Goal: Transaction & Acquisition: Purchase product/service

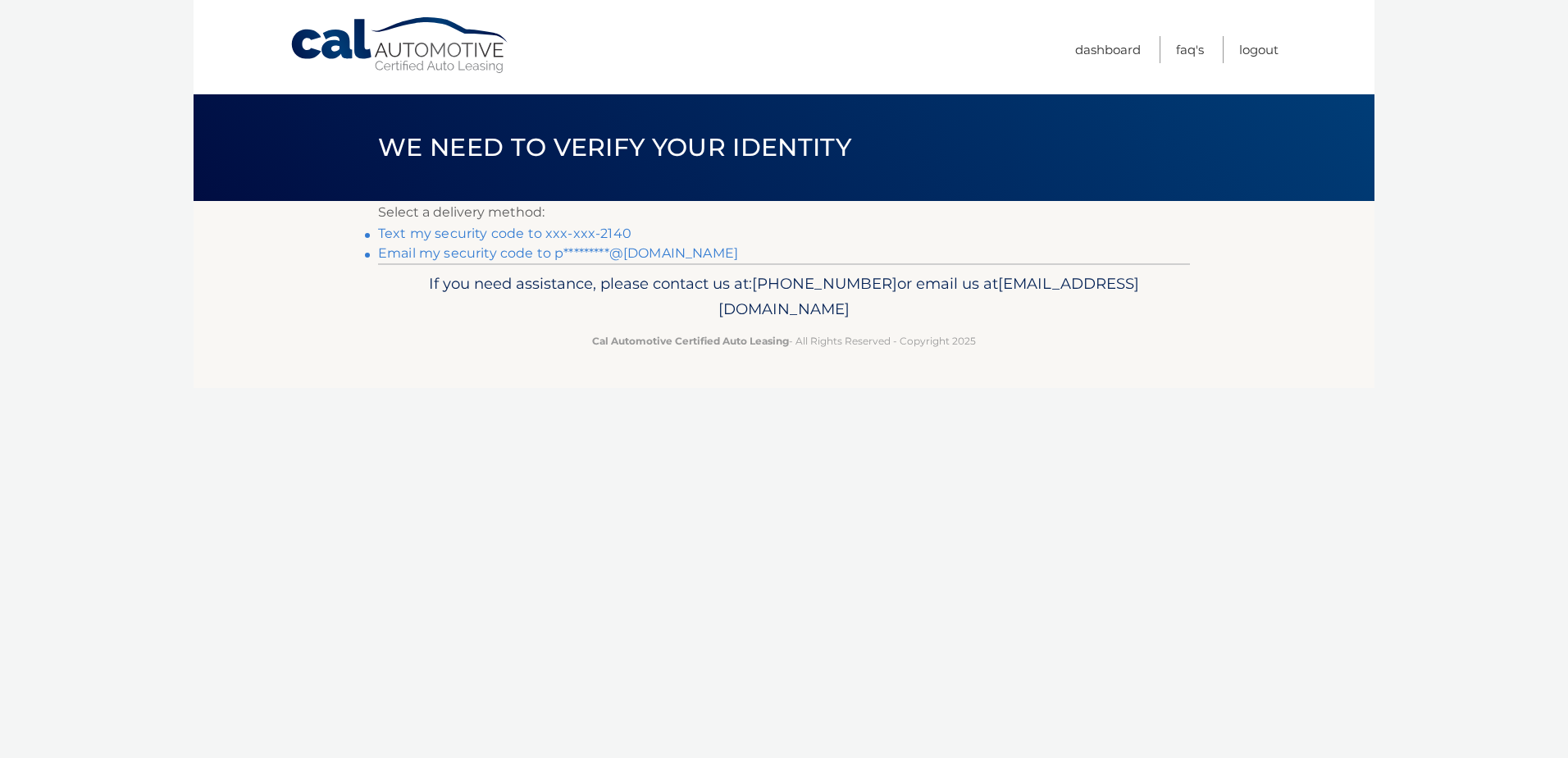
click at [606, 255] on link "Email my security code to p*********@gmail.com" at bounding box center [558, 253] width 360 height 16
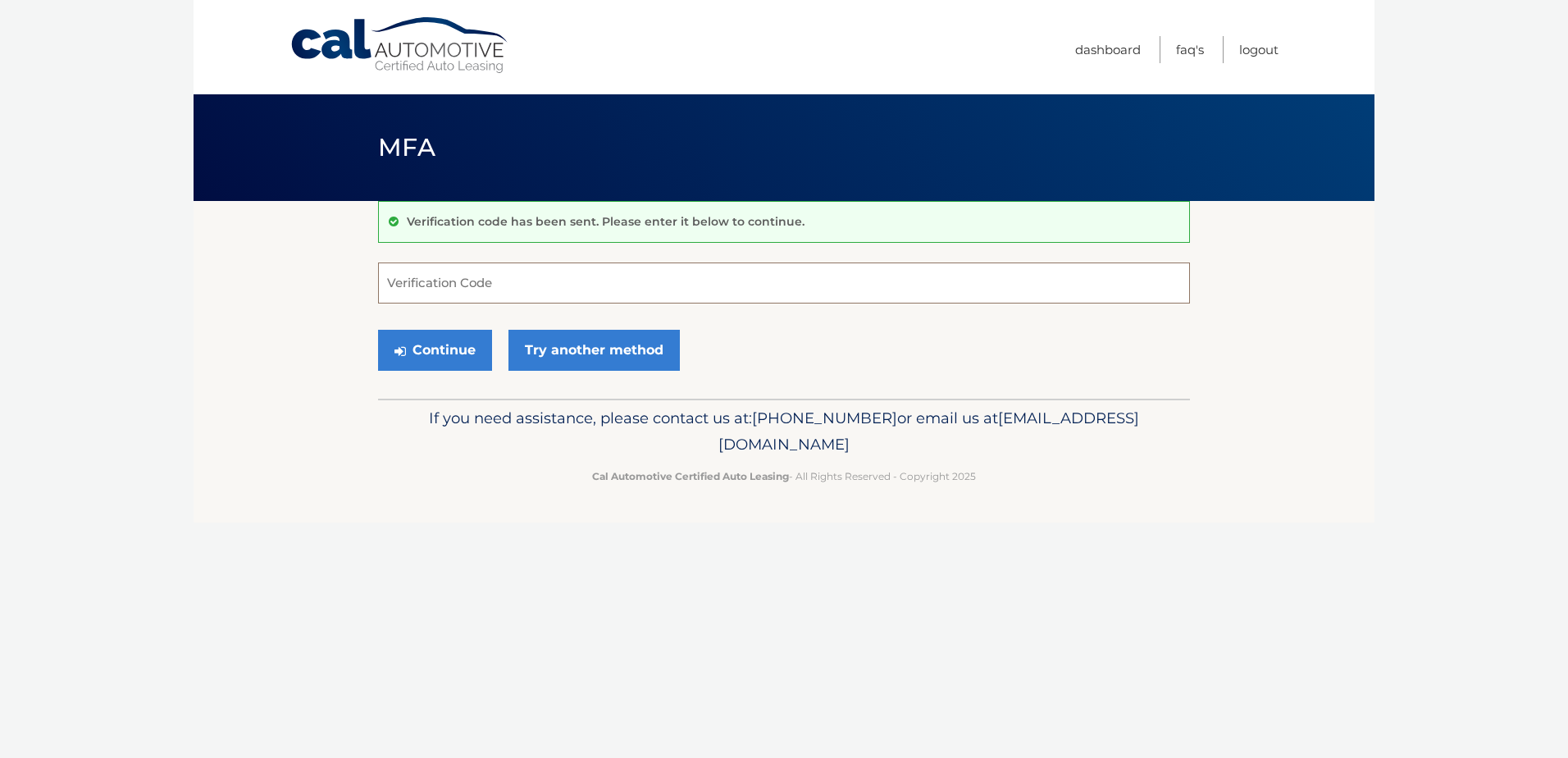
click at [524, 280] on input "Verification Code" at bounding box center [784, 282] width 812 height 41
paste input "821936"
type input "821936"
click at [438, 365] on button "Continue" at bounding box center [435, 350] width 114 height 41
click at [428, 355] on button "Continue" at bounding box center [435, 350] width 114 height 41
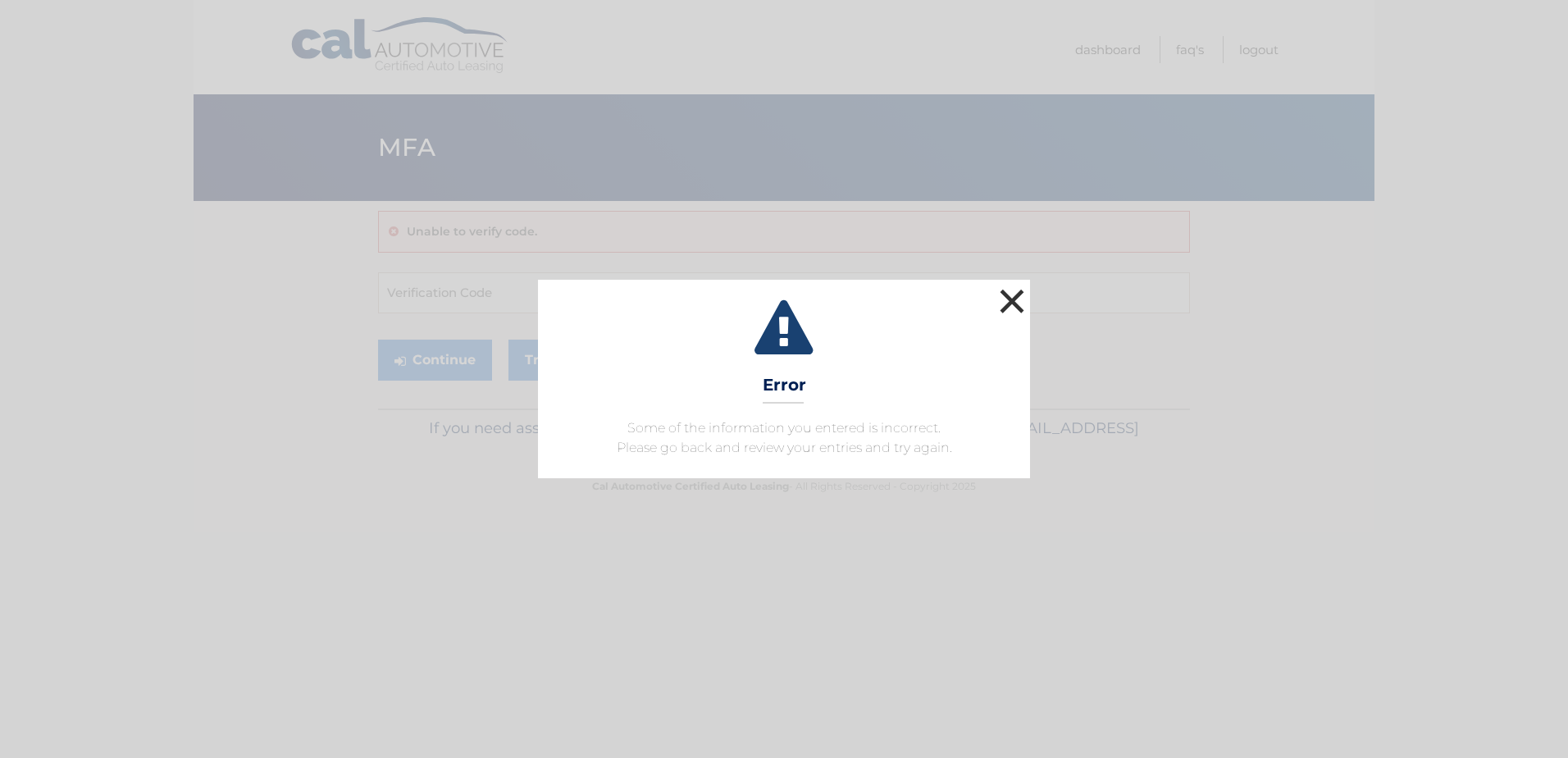
click at [1011, 305] on button "×" at bounding box center [1012, 301] width 33 height 33
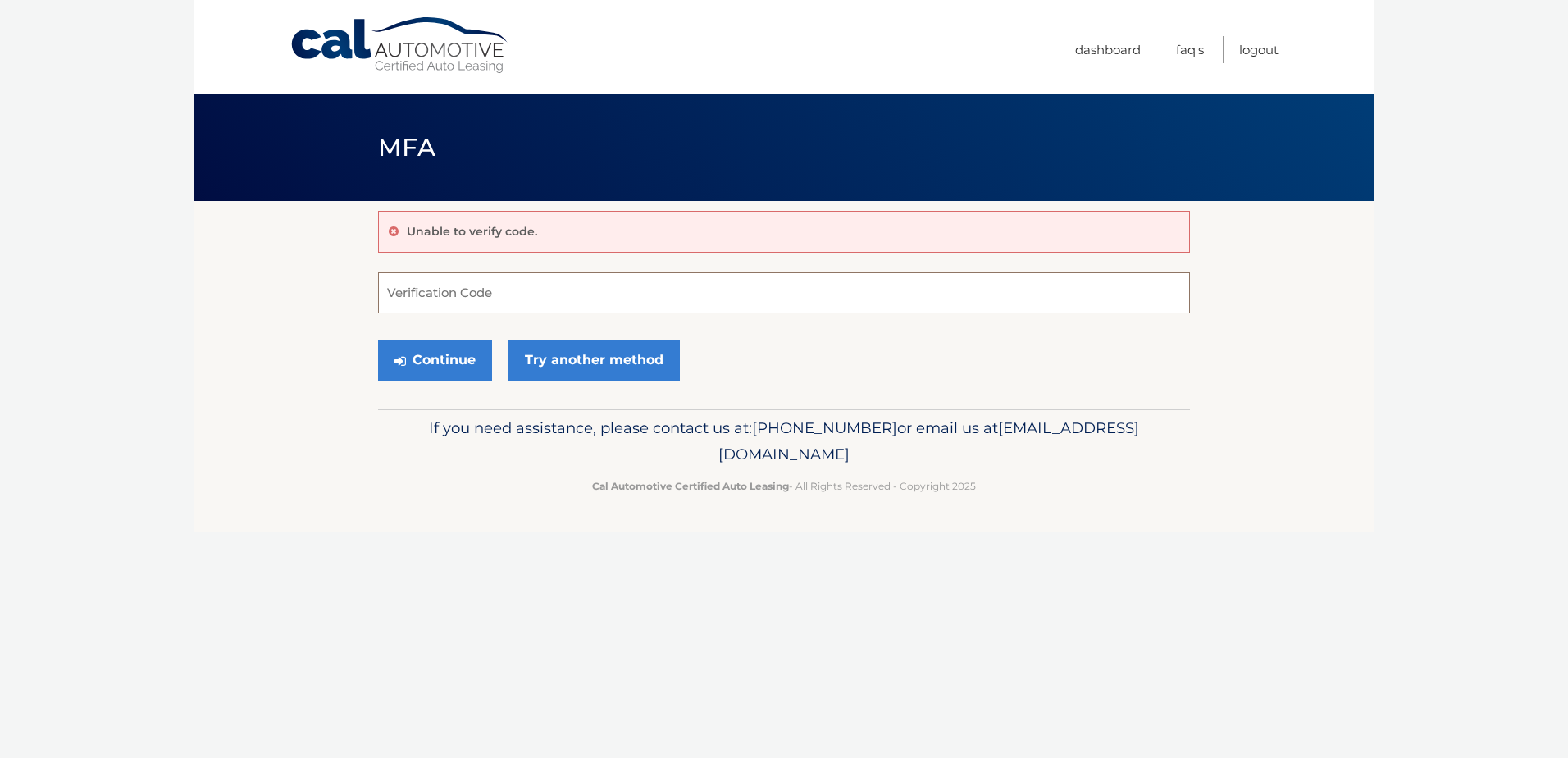
click at [443, 293] on input "Verification Code" at bounding box center [784, 292] width 812 height 41
paste input "821936"
type input "821936"
click at [424, 350] on button "Continue" at bounding box center [435, 359] width 114 height 41
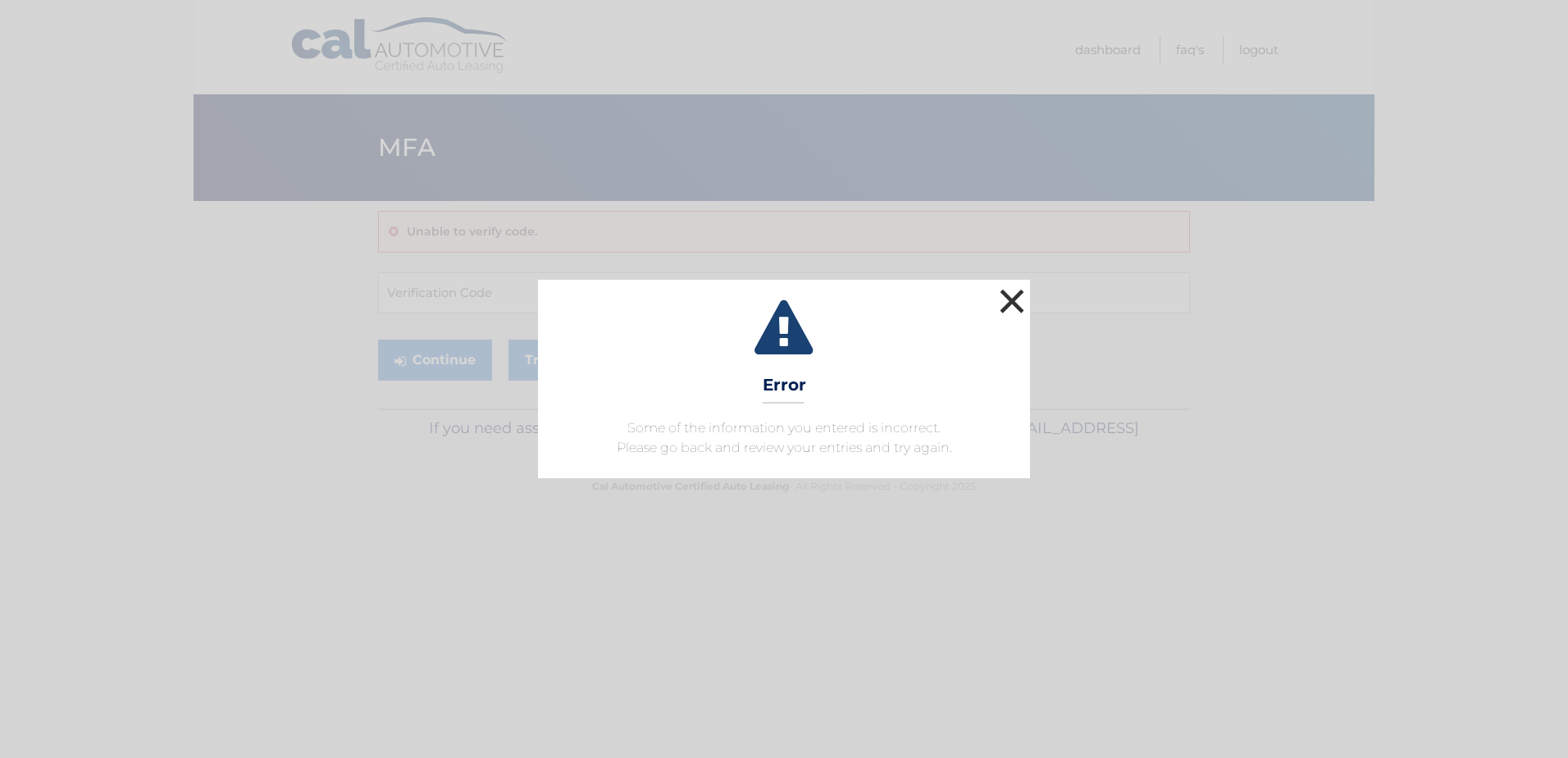
click at [1016, 304] on button "×" at bounding box center [1012, 301] width 33 height 33
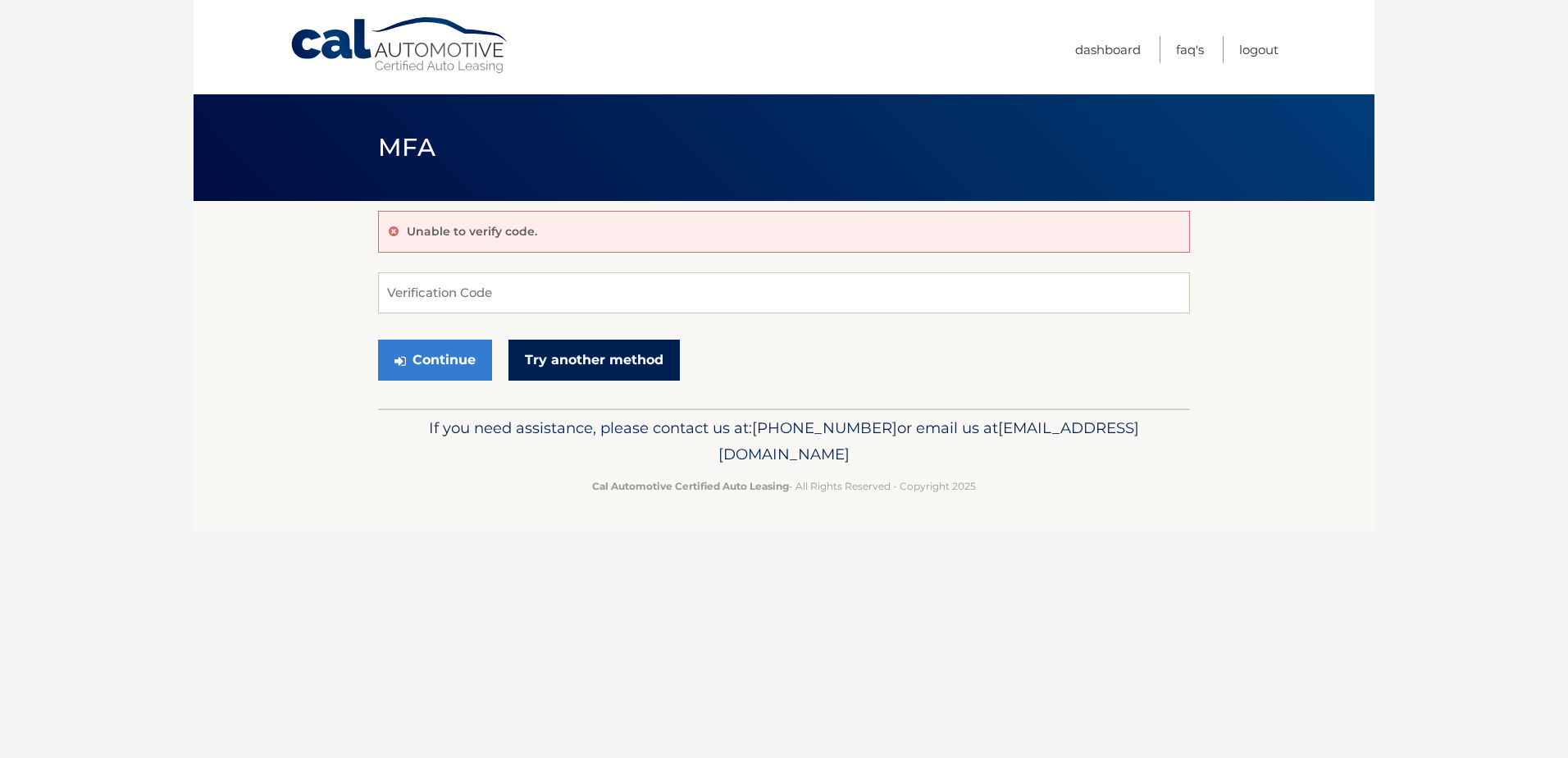
click at [582, 371] on link "Try another method" at bounding box center [594, 359] width 172 height 41
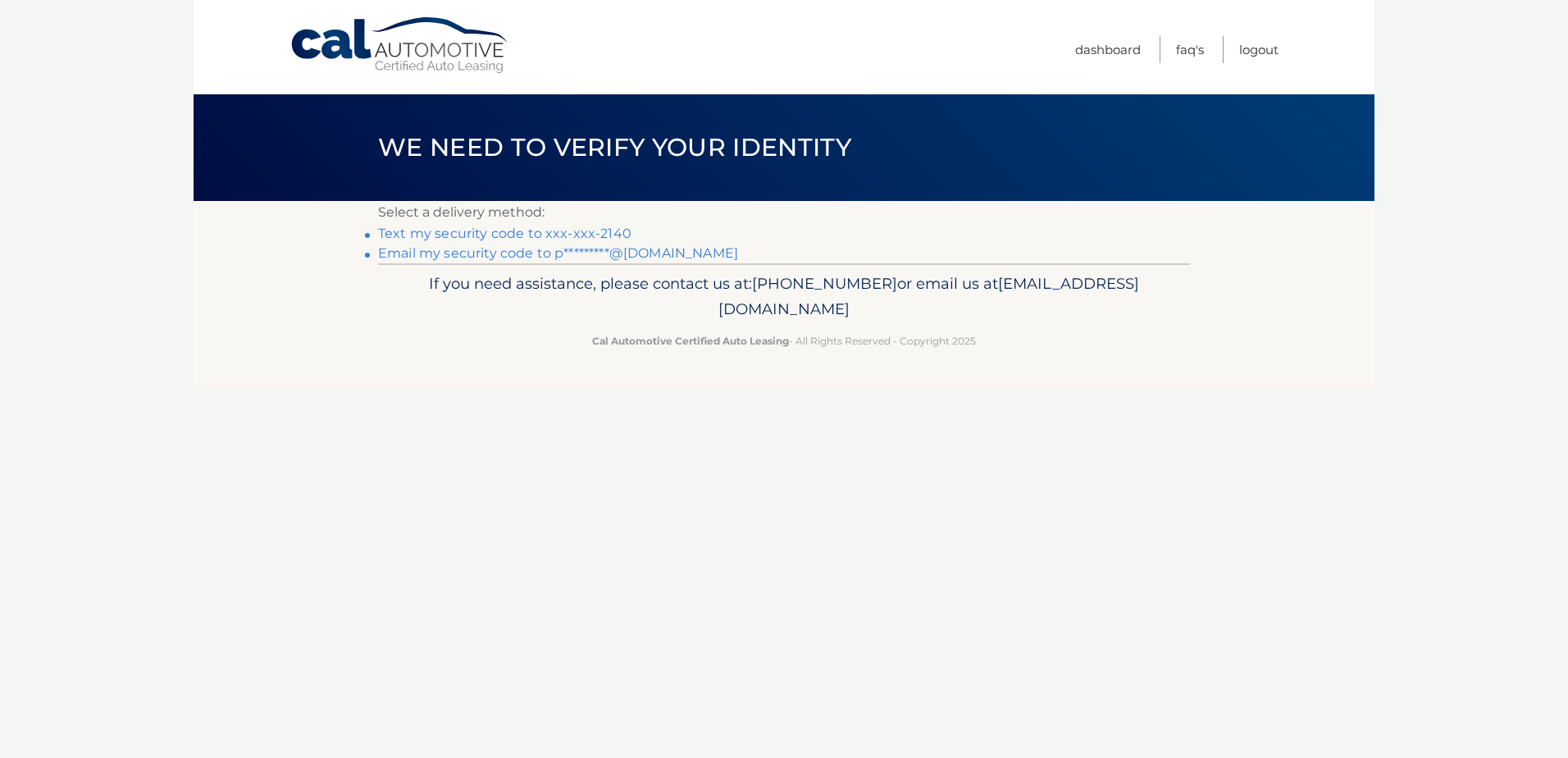
click at [617, 251] on link "Email my security code to p*********@gmail.com" at bounding box center [558, 253] width 360 height 16
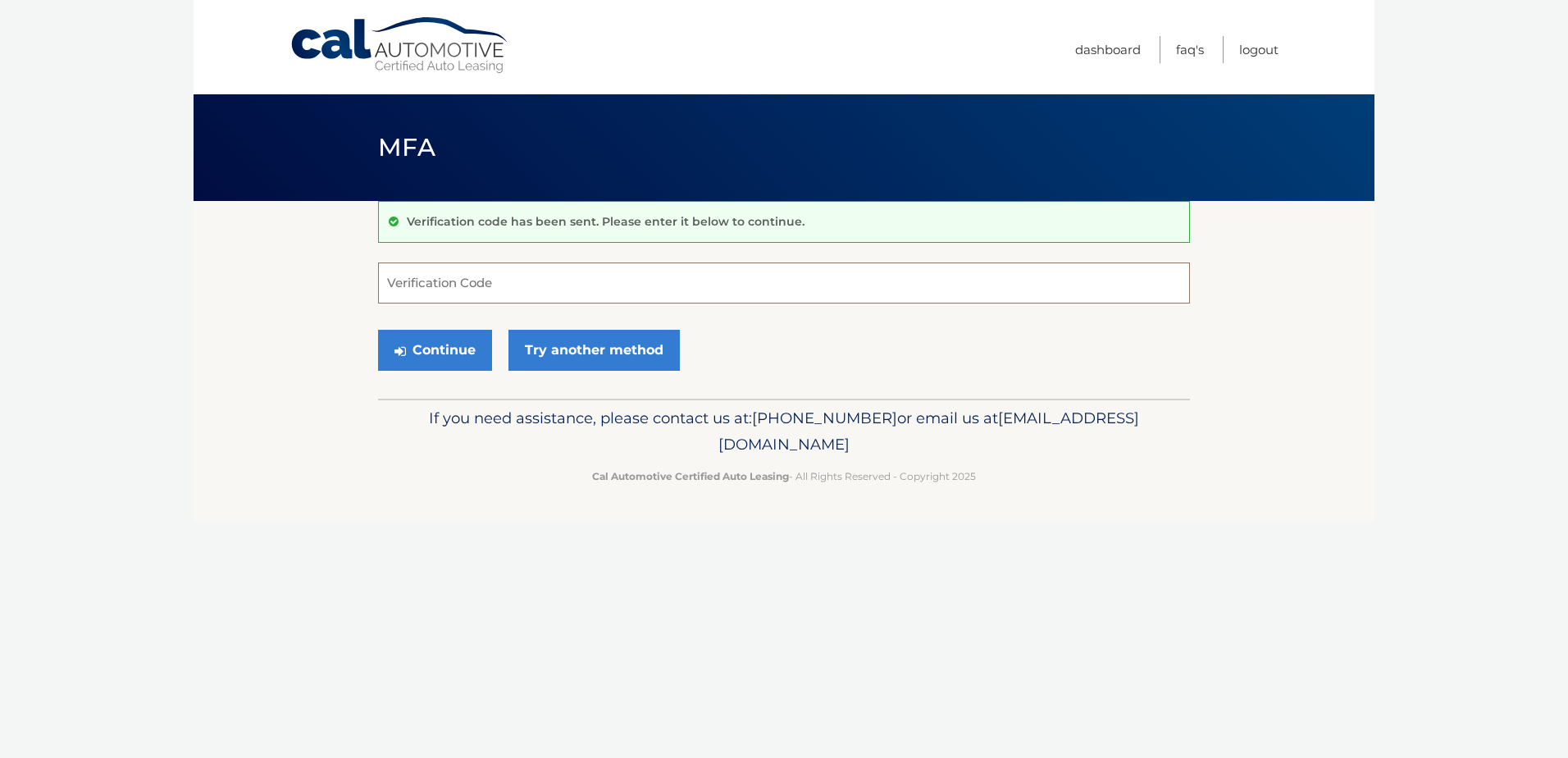
click at [475, 288] on input "Verification Code" at bounding box center [784, 282] width 812 height 41
paste input "465689"
type input "465689"
click at [438, 346] on button "Continue" at bounding box center [435, 350] width 114 height 41
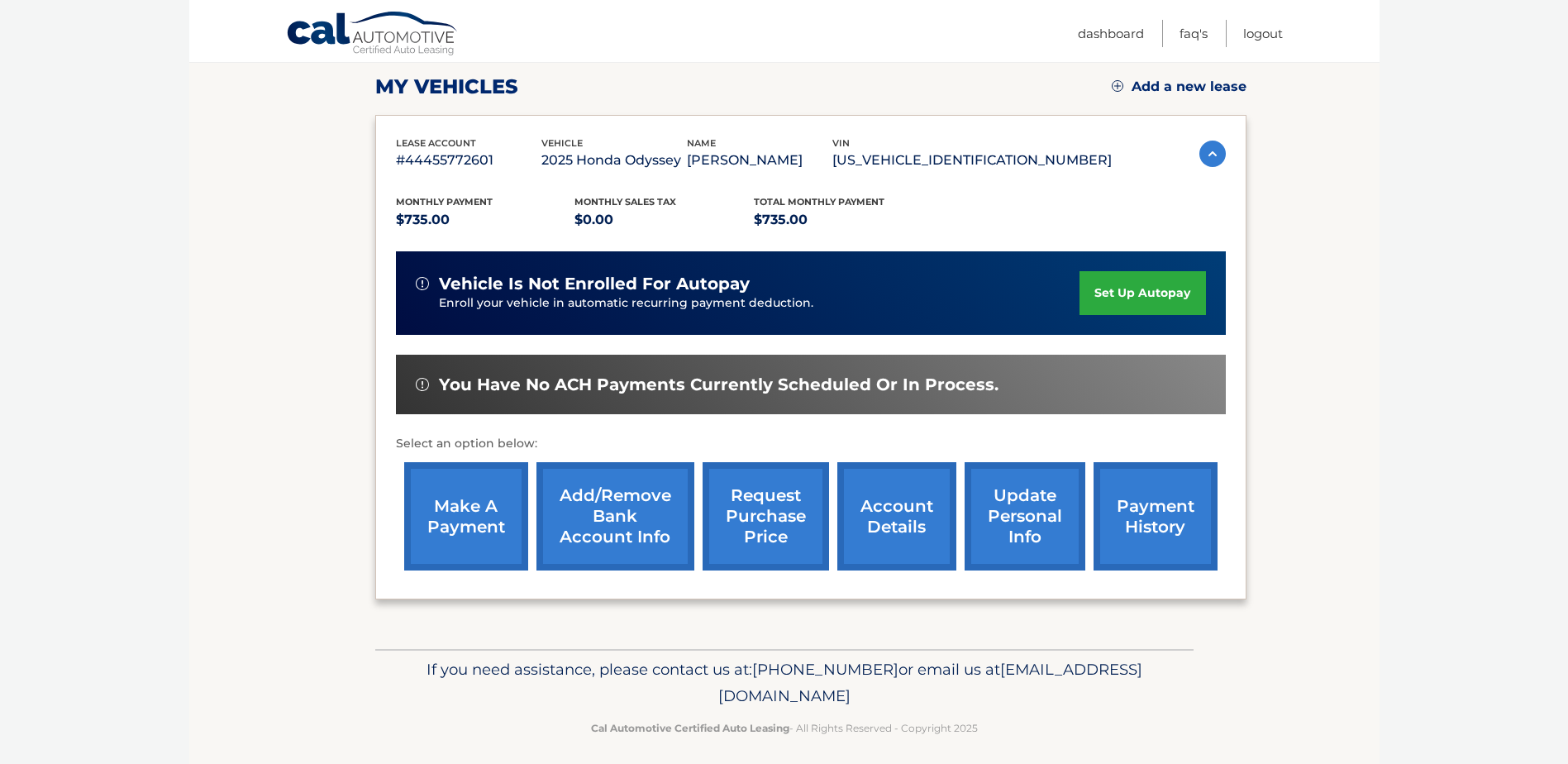
scroll to position [238, 0]
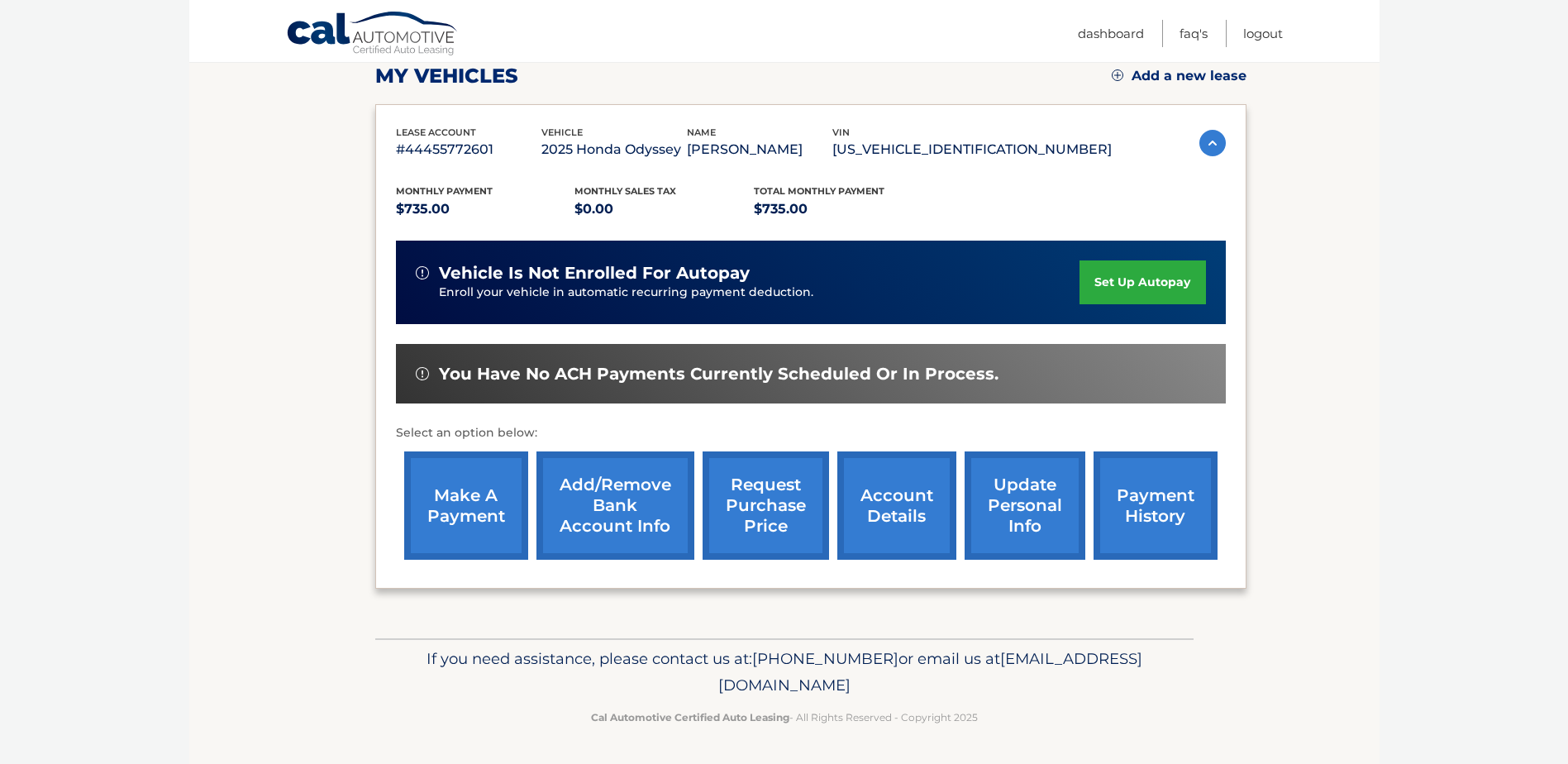
click at [469, 491] on link "make a payment" at bounding box center [466, 506] width 124 height 108
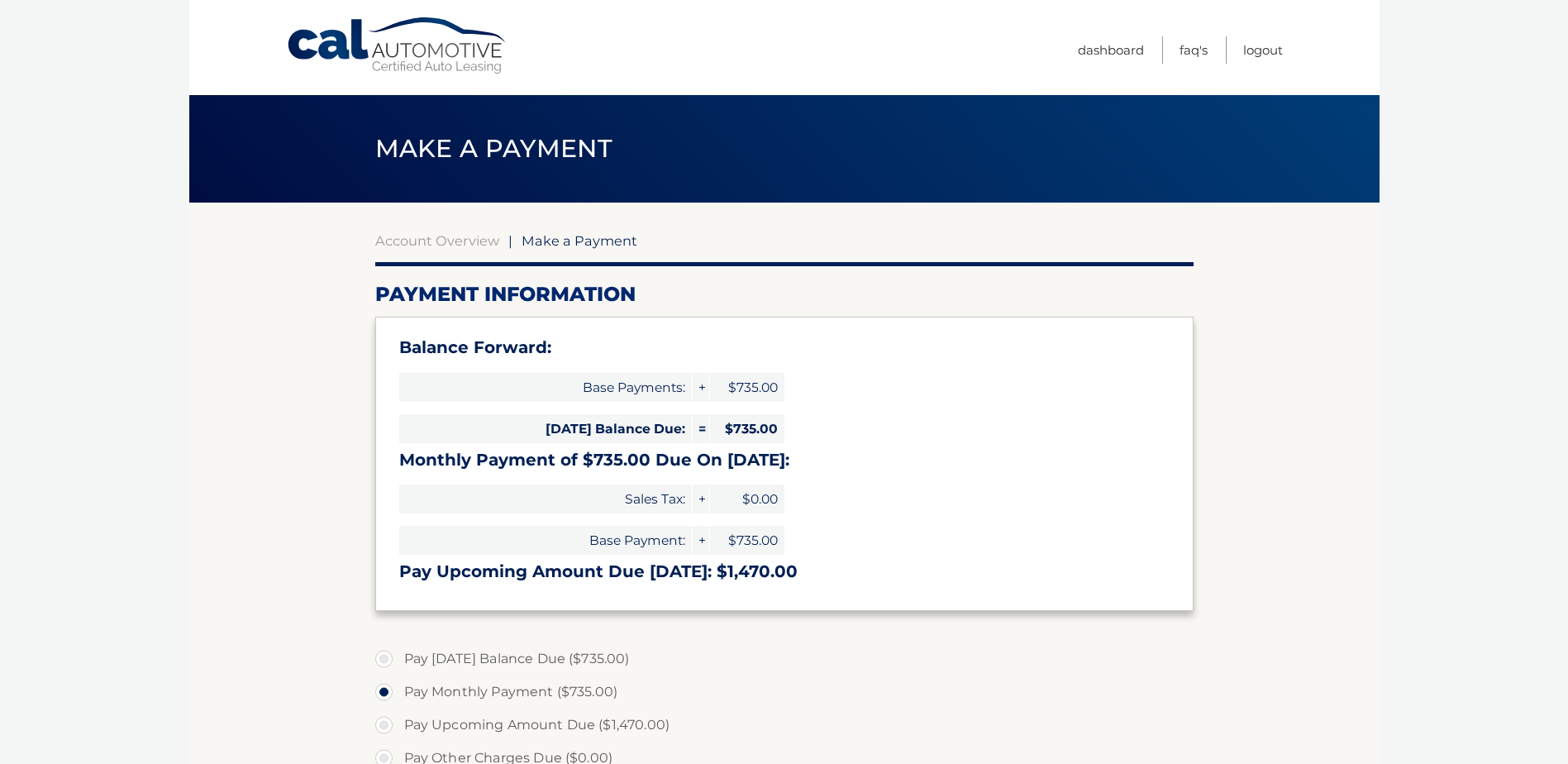
select select "MmI4Mzg5YTMtMjljMS00YTZhLWI2YzUtNDIxMzBhZjk4NjY2"
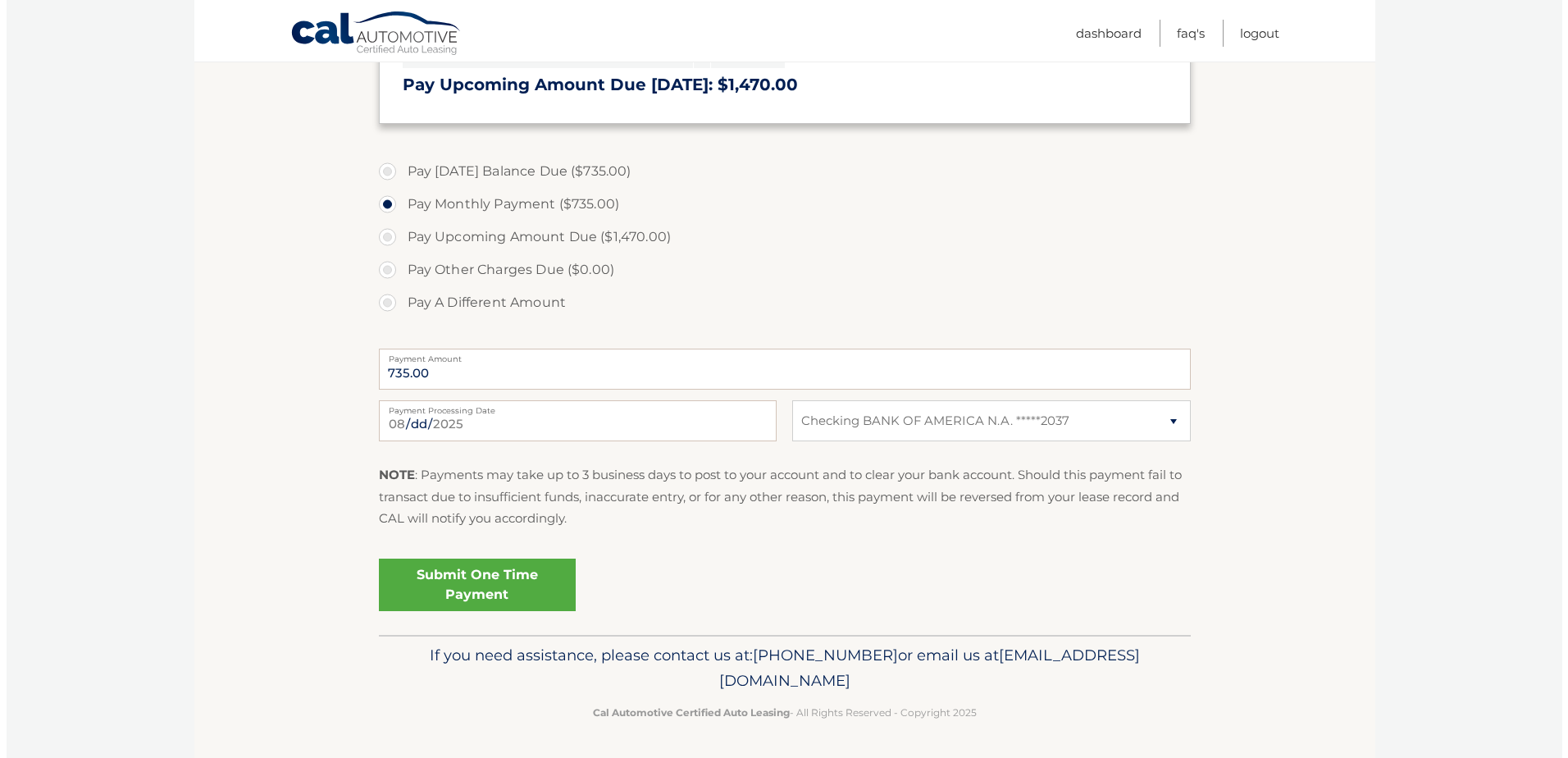
scroll to position [484, 0]
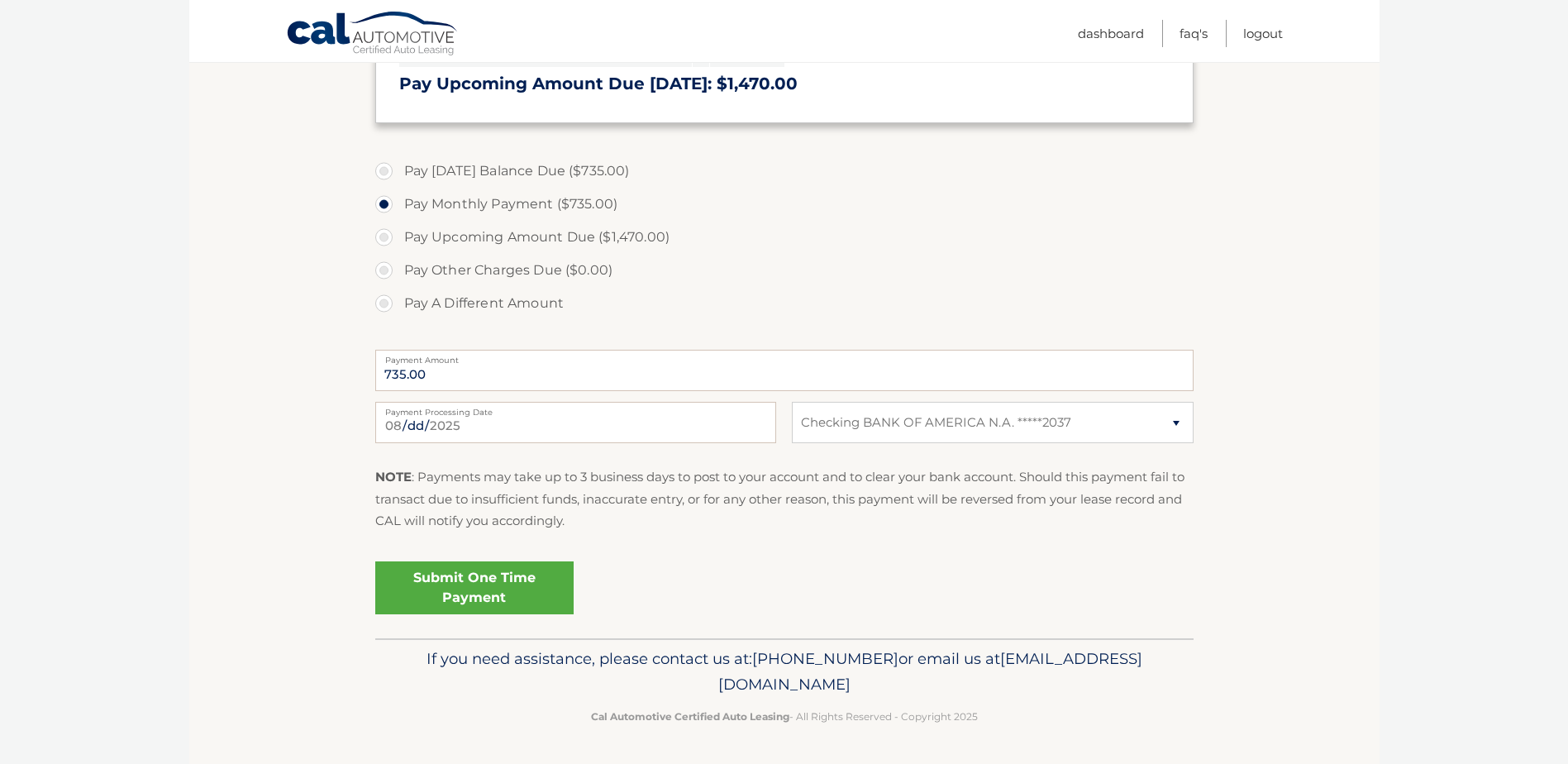
click at [501, 588] on link "Submit One Time Payment" at bounding box center [474, 587] width 199 height 53
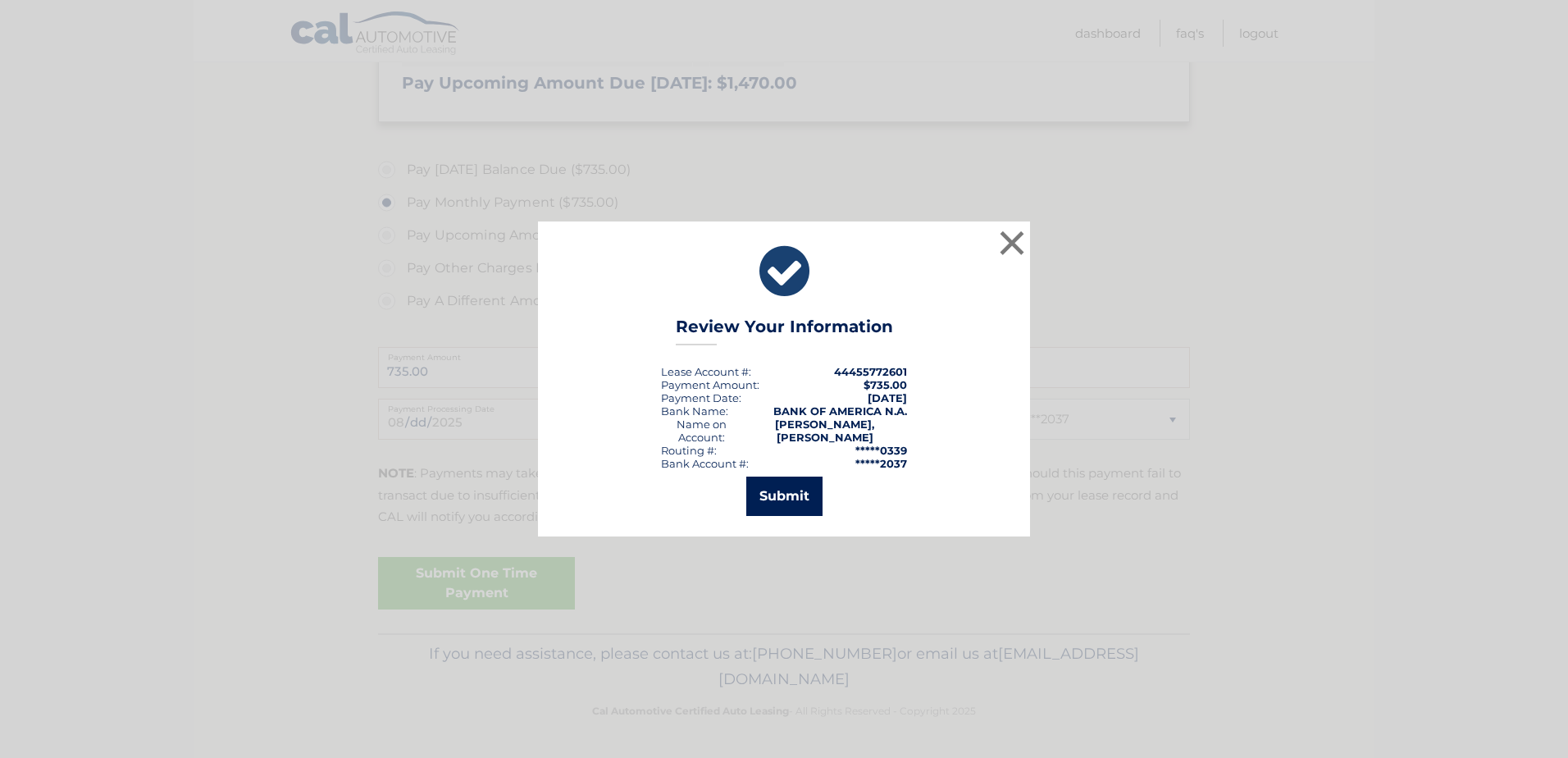
click at [797, 500] on button "Submit" at bounding box center [784, 496] width 76 height 40
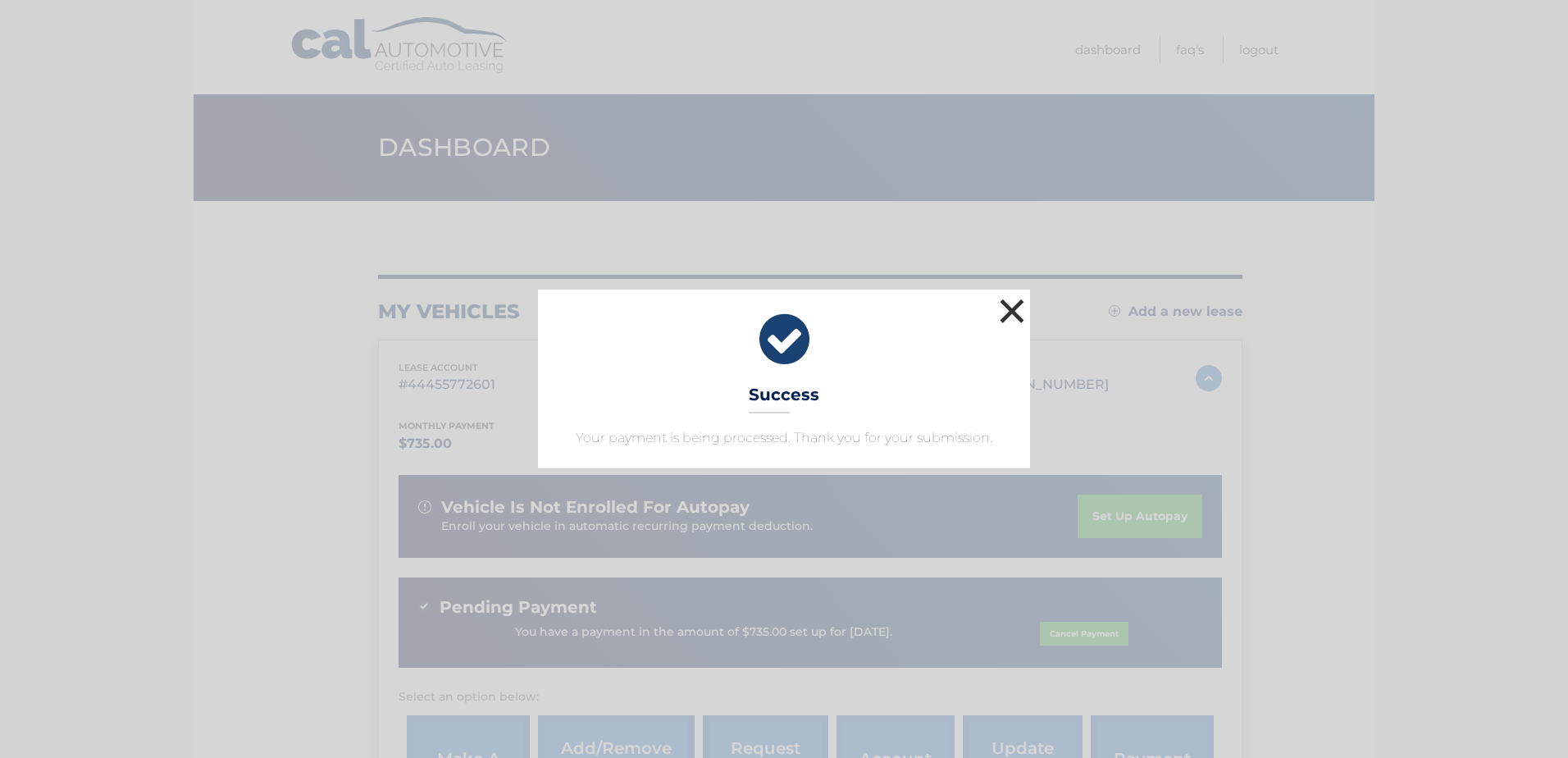
click at [1021, 308] on button "×" at bounding box center [1012, 310] width 33 height 33
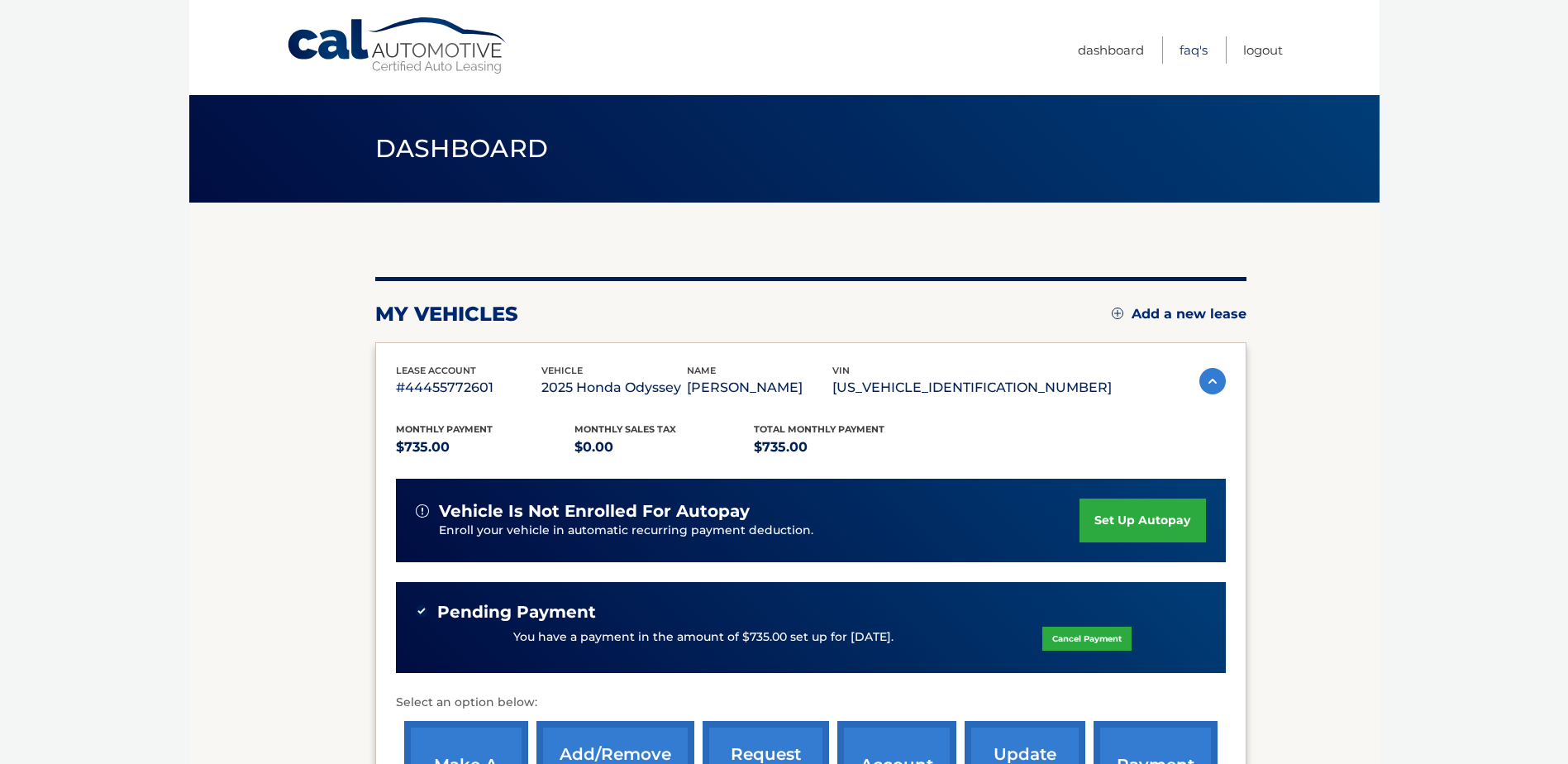
click at [1187, 52] on link "FAQ's" at bounding box center [1194, 49] width 29 height 28
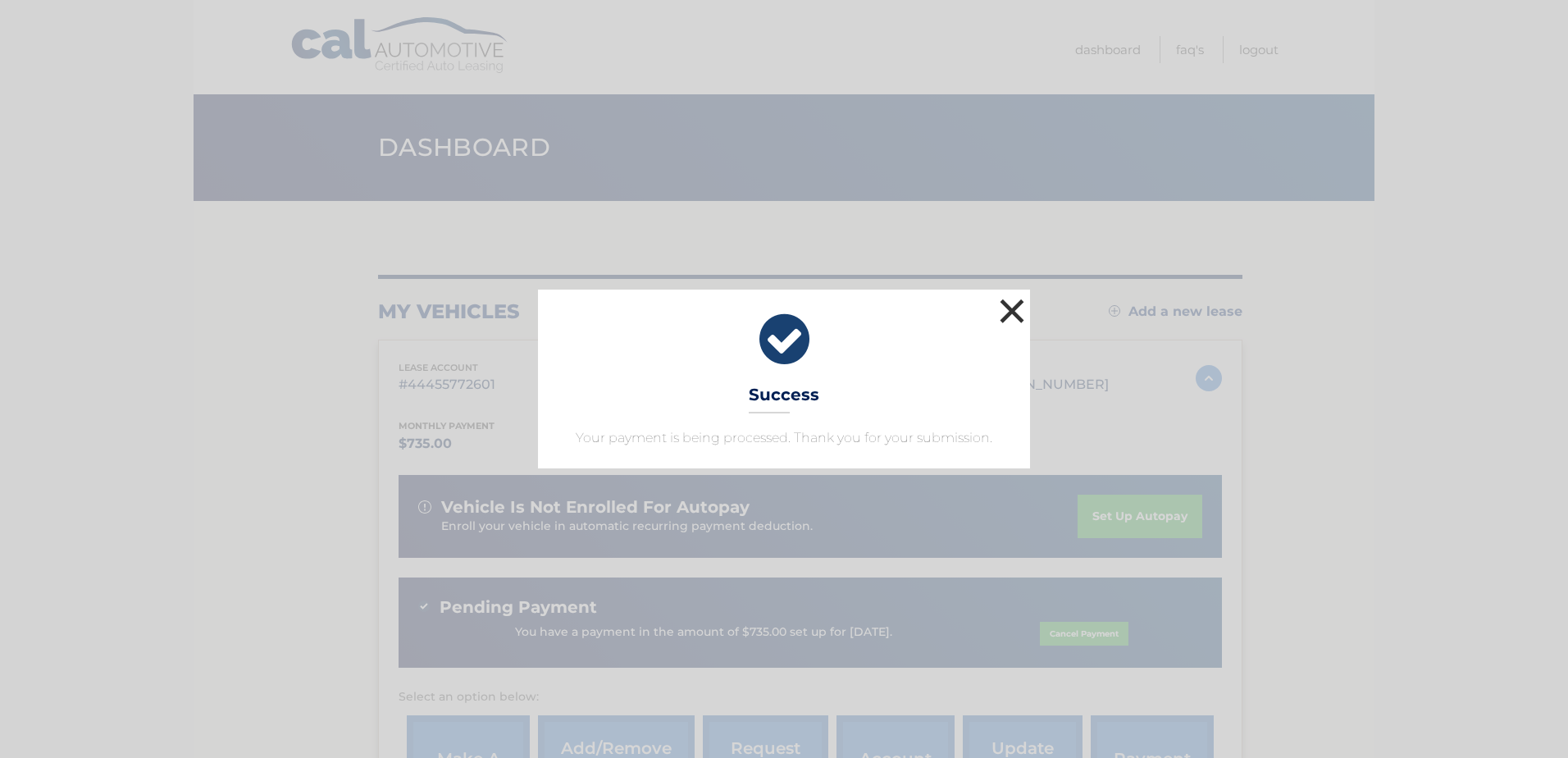
click at [1012, 313] on button "×" at bounding box center [1012, 310] width 33 height 33
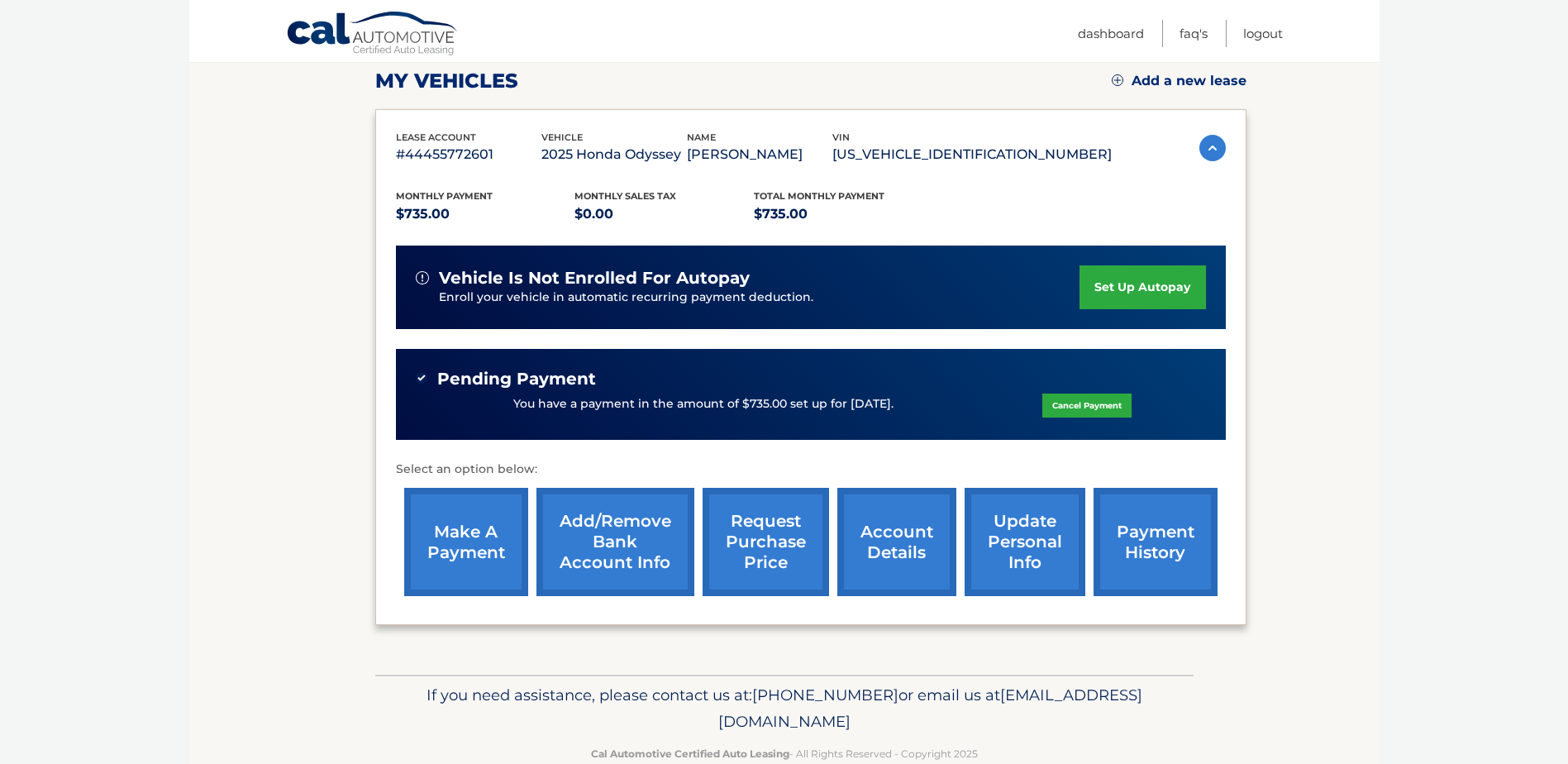
scroll to position [270, 0]
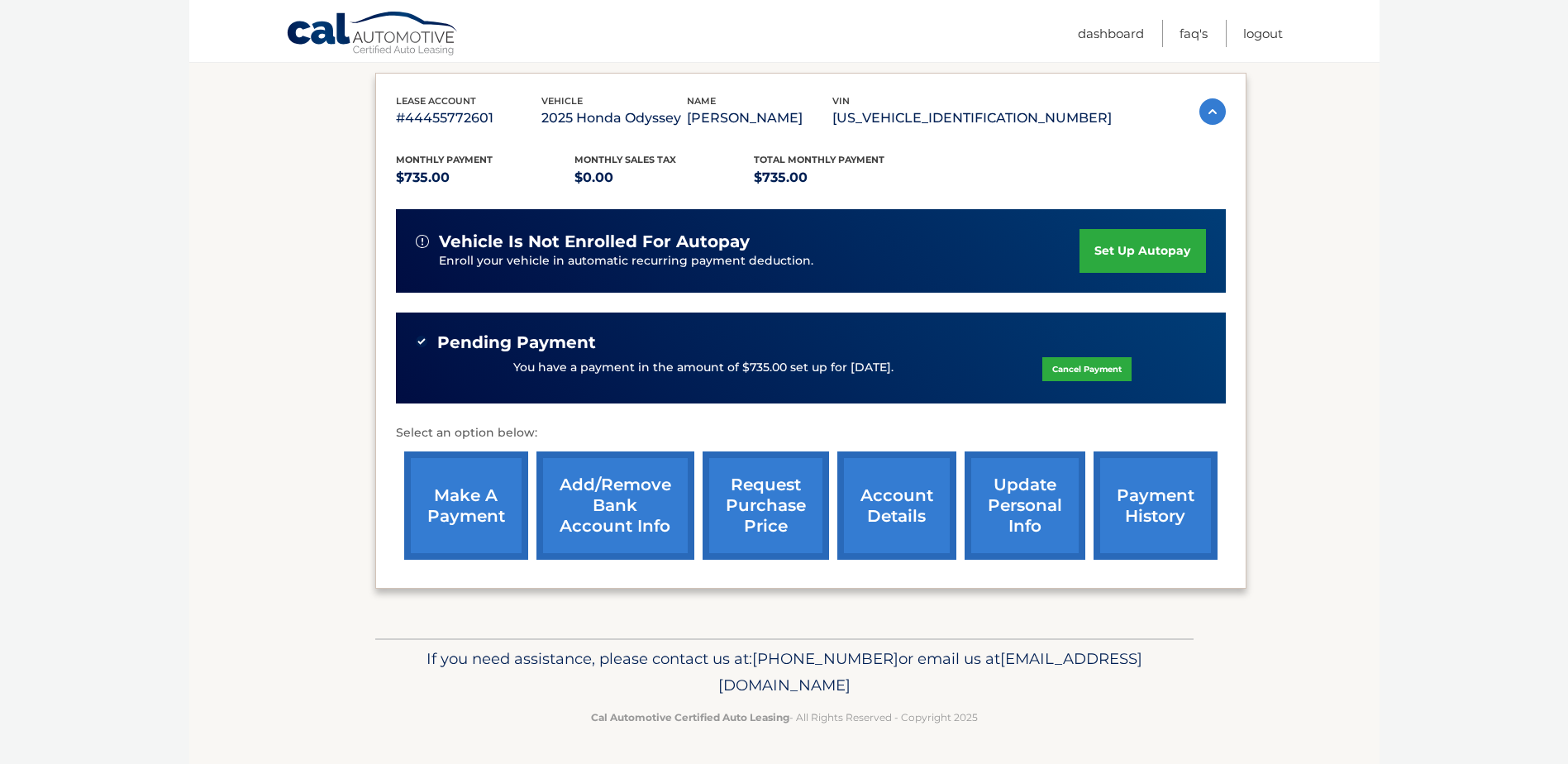
click at [1201, 485] on link "payment history" at bounding box center [1156, 506] width 124 height 108
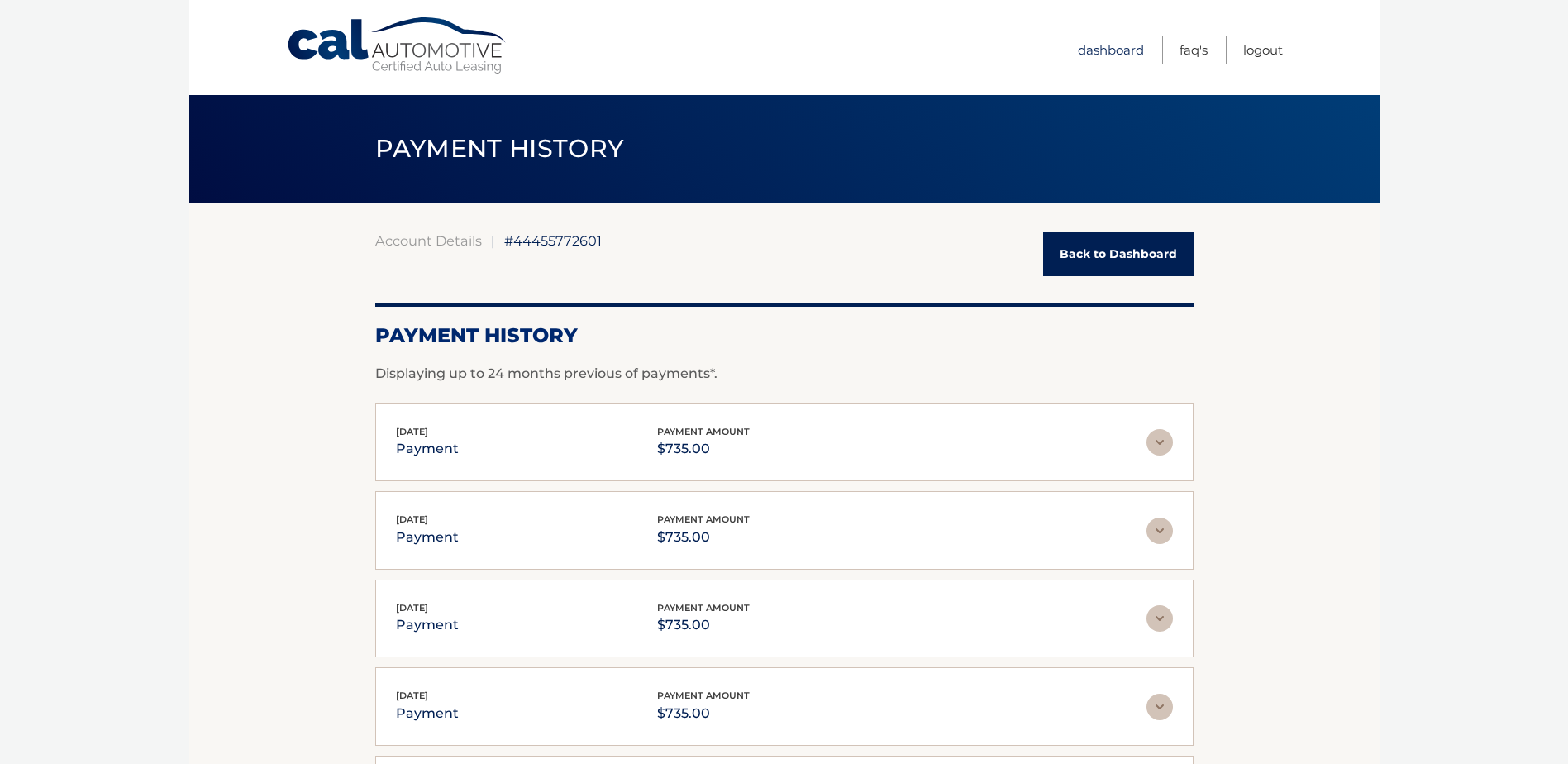
click at [1111, 41] on link "Dashboard" at bounding box center [1111, 49] width 67 height 28
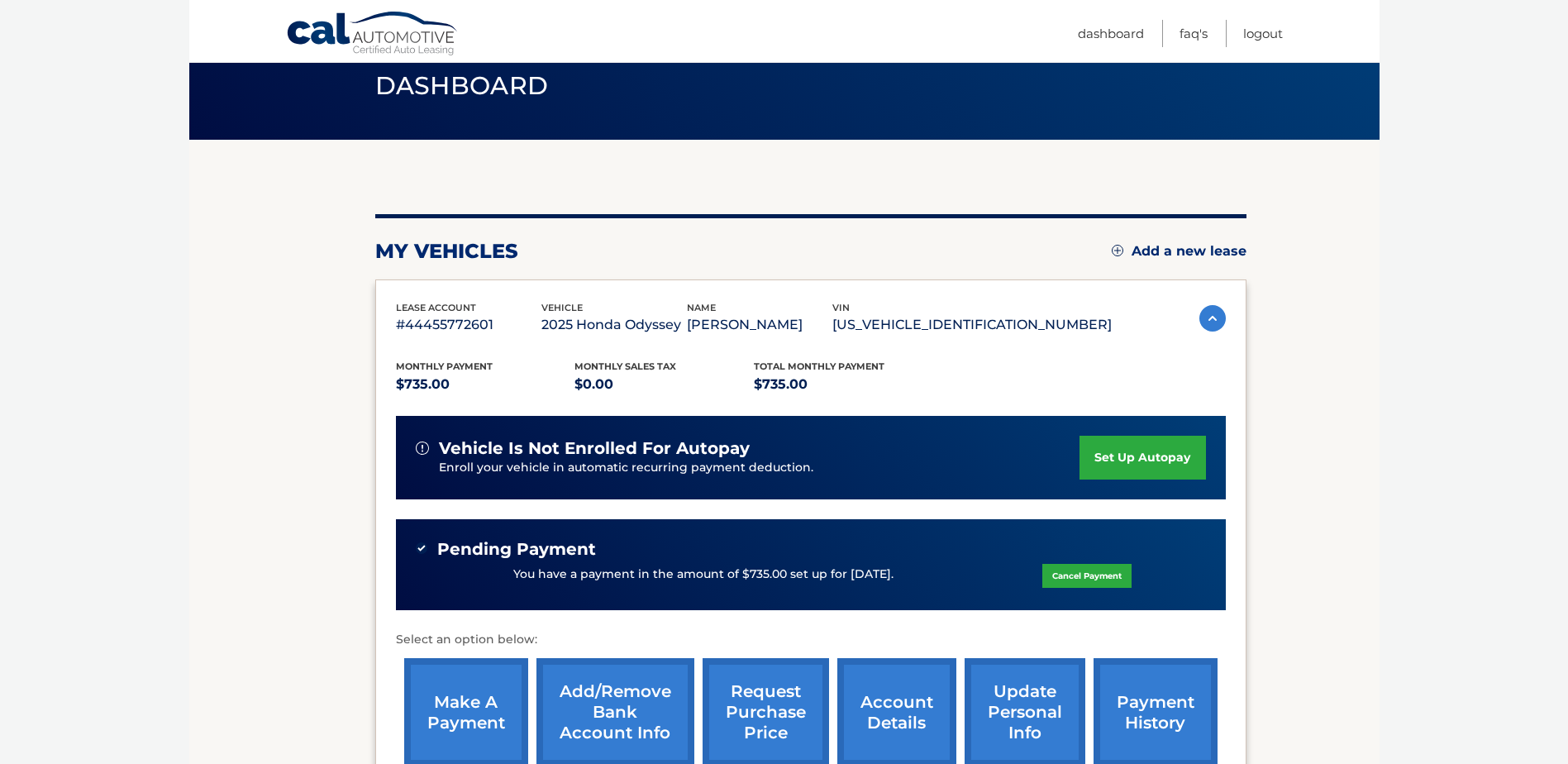
scroll to position [270, 0]
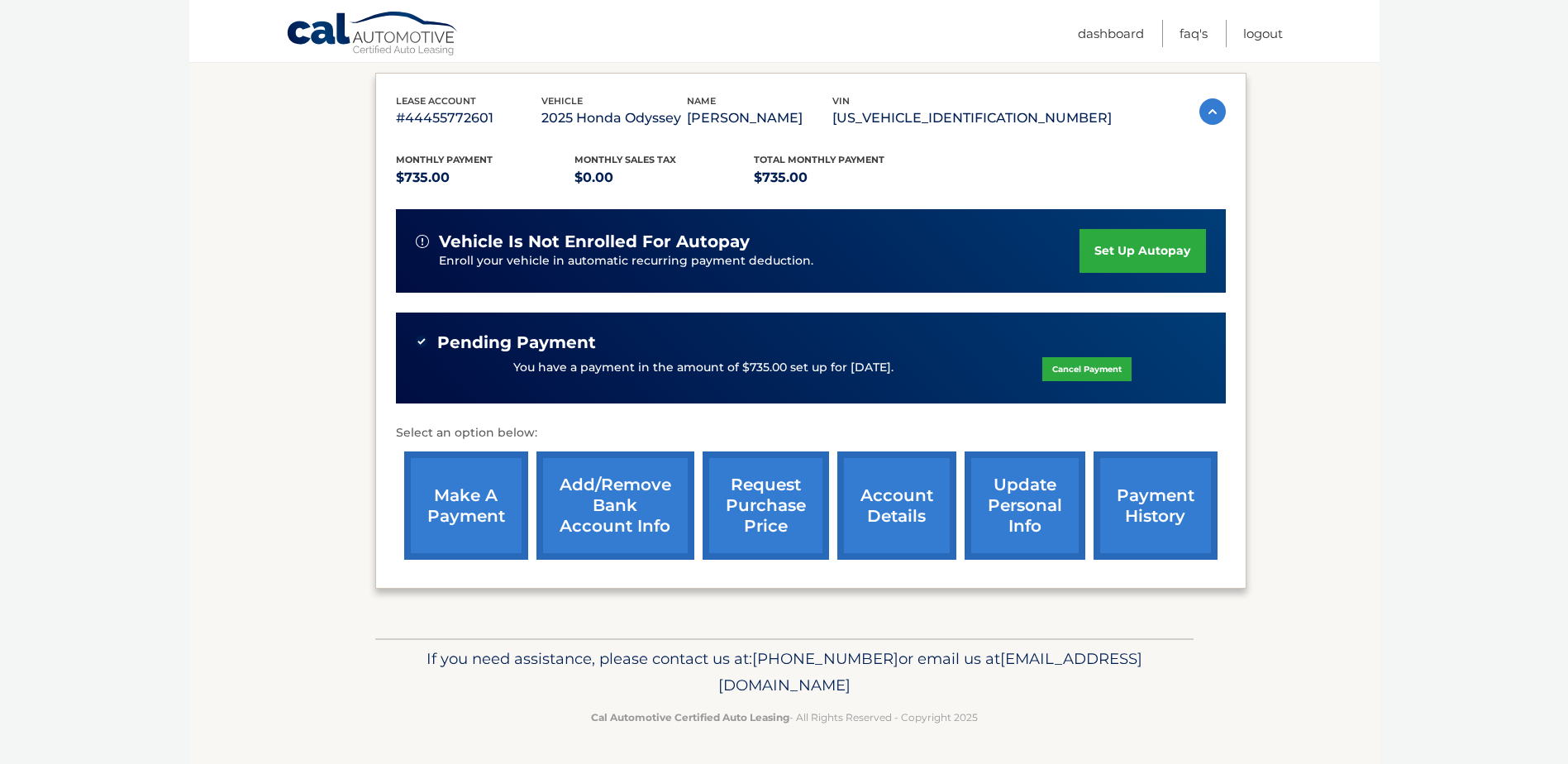
click at [897, 511] on link "account details" at bounding box center [896, 506] width 119 height 108
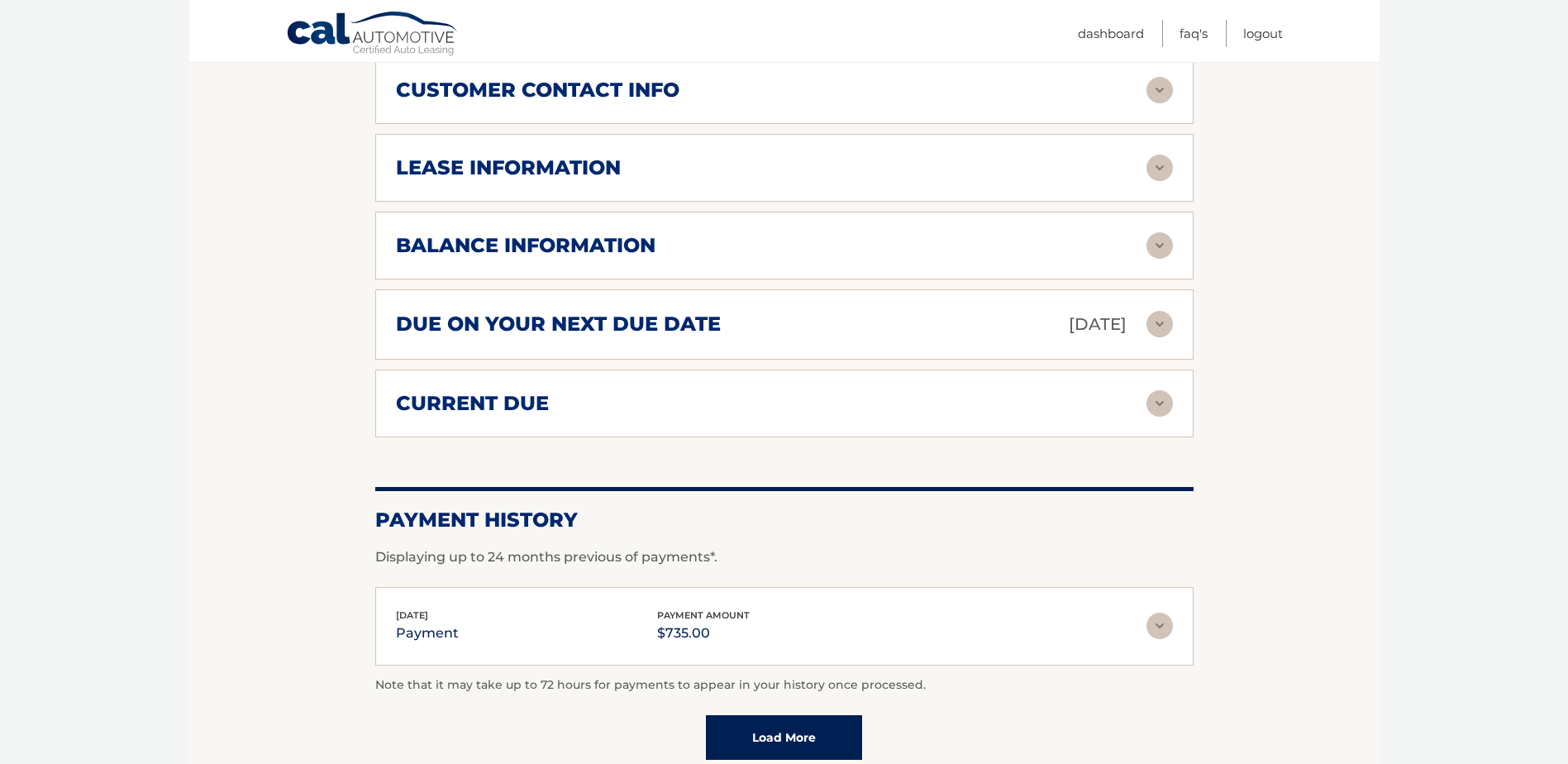
scroll to position [992, 0]
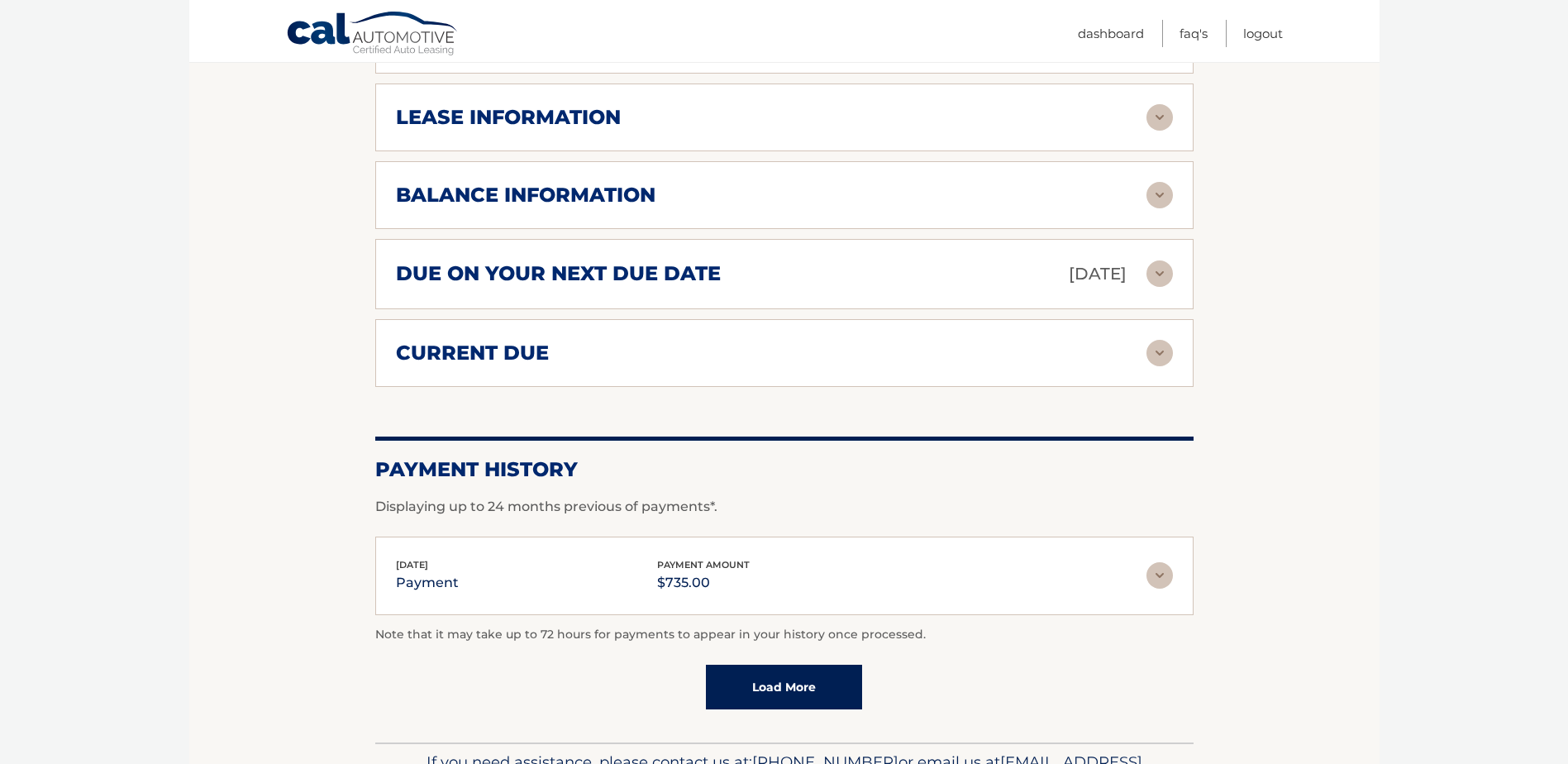
click at [1166, 260] on img at bounding box center [1159, 274] width 27 height 27
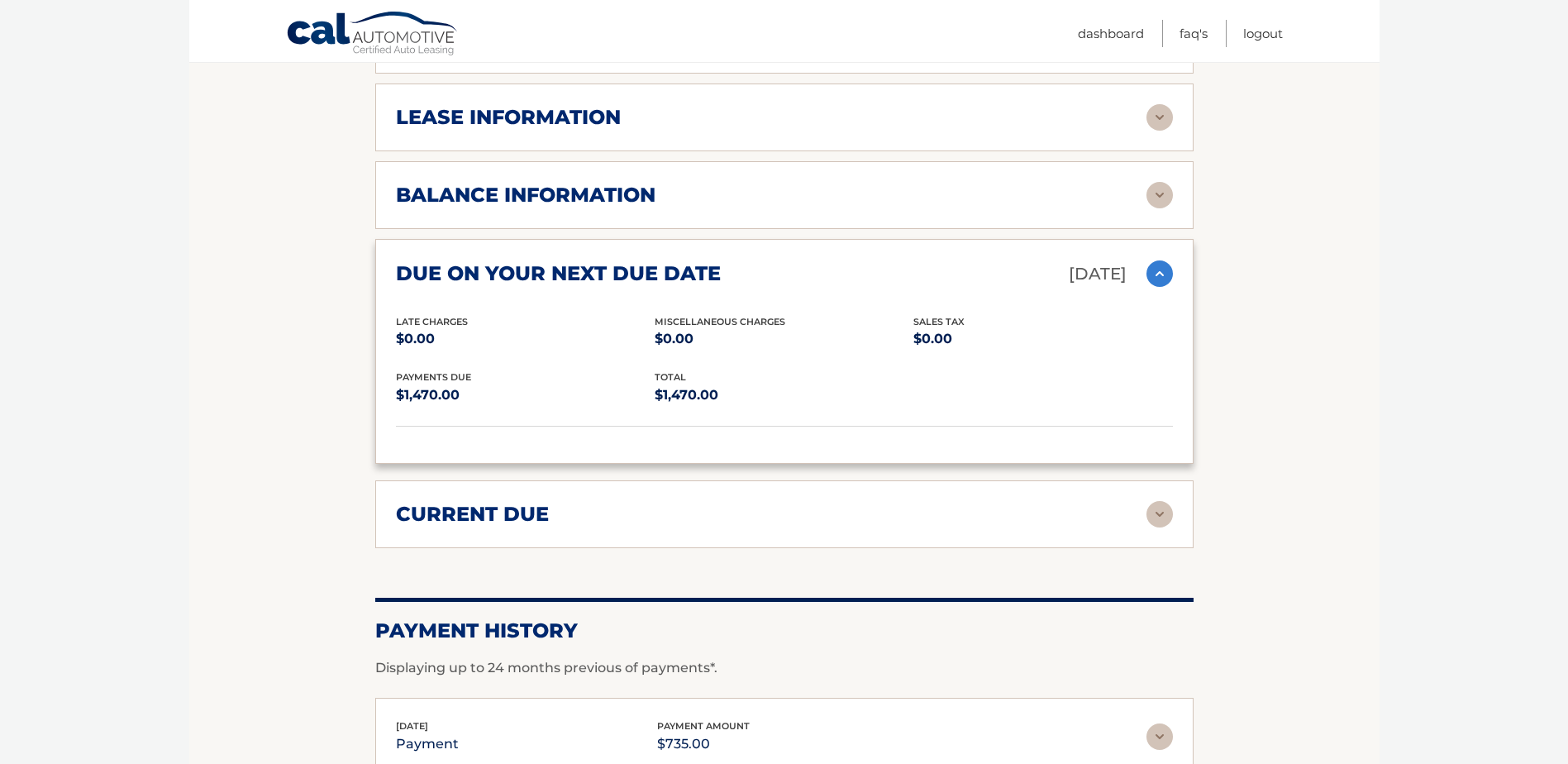
click at [1163, 260] on img at bounding box center [1159, 274] width 27 height 27
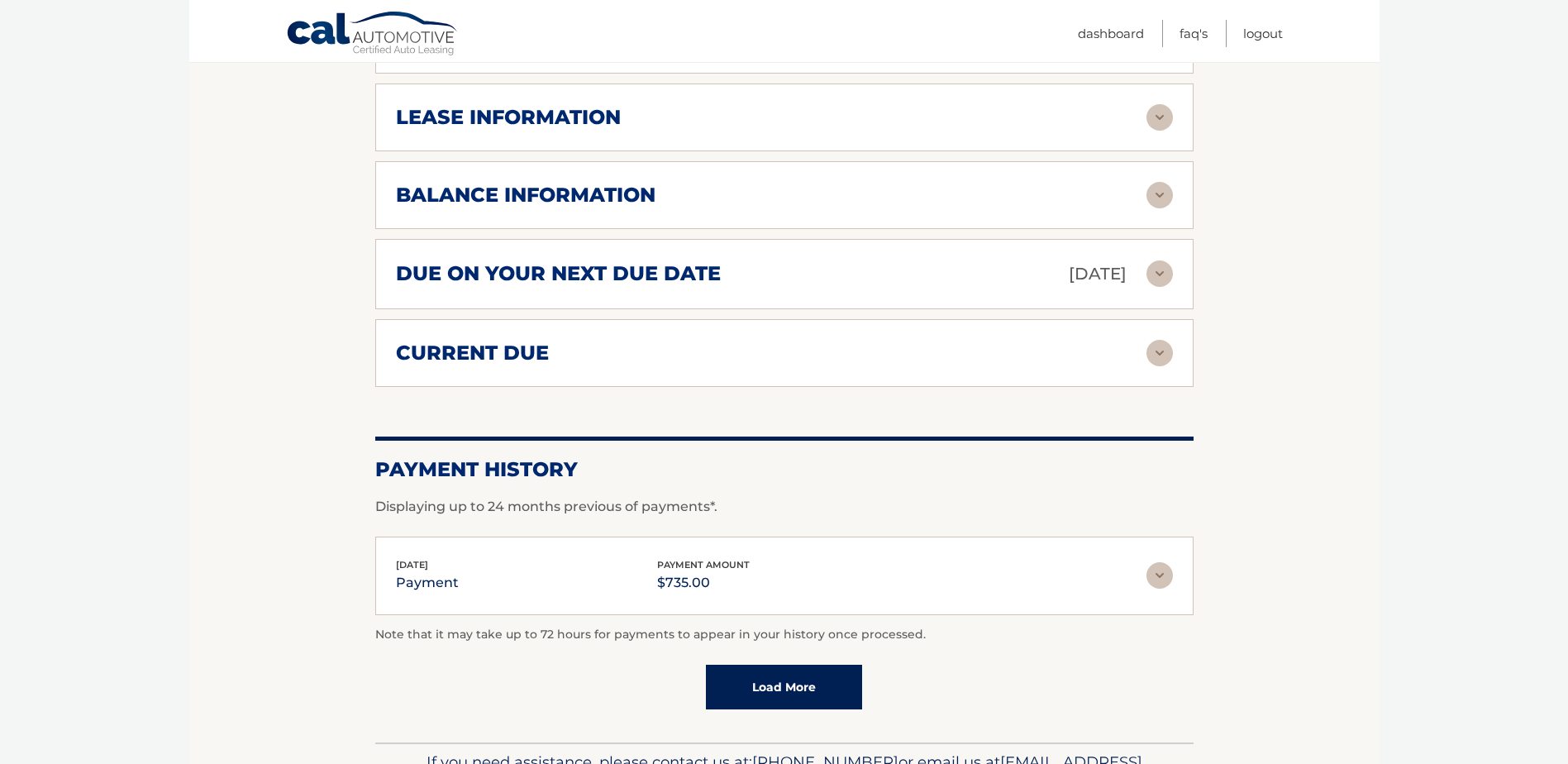
click at [1155, 339] on img at bounding box center [1159, 353] width 27 height 27
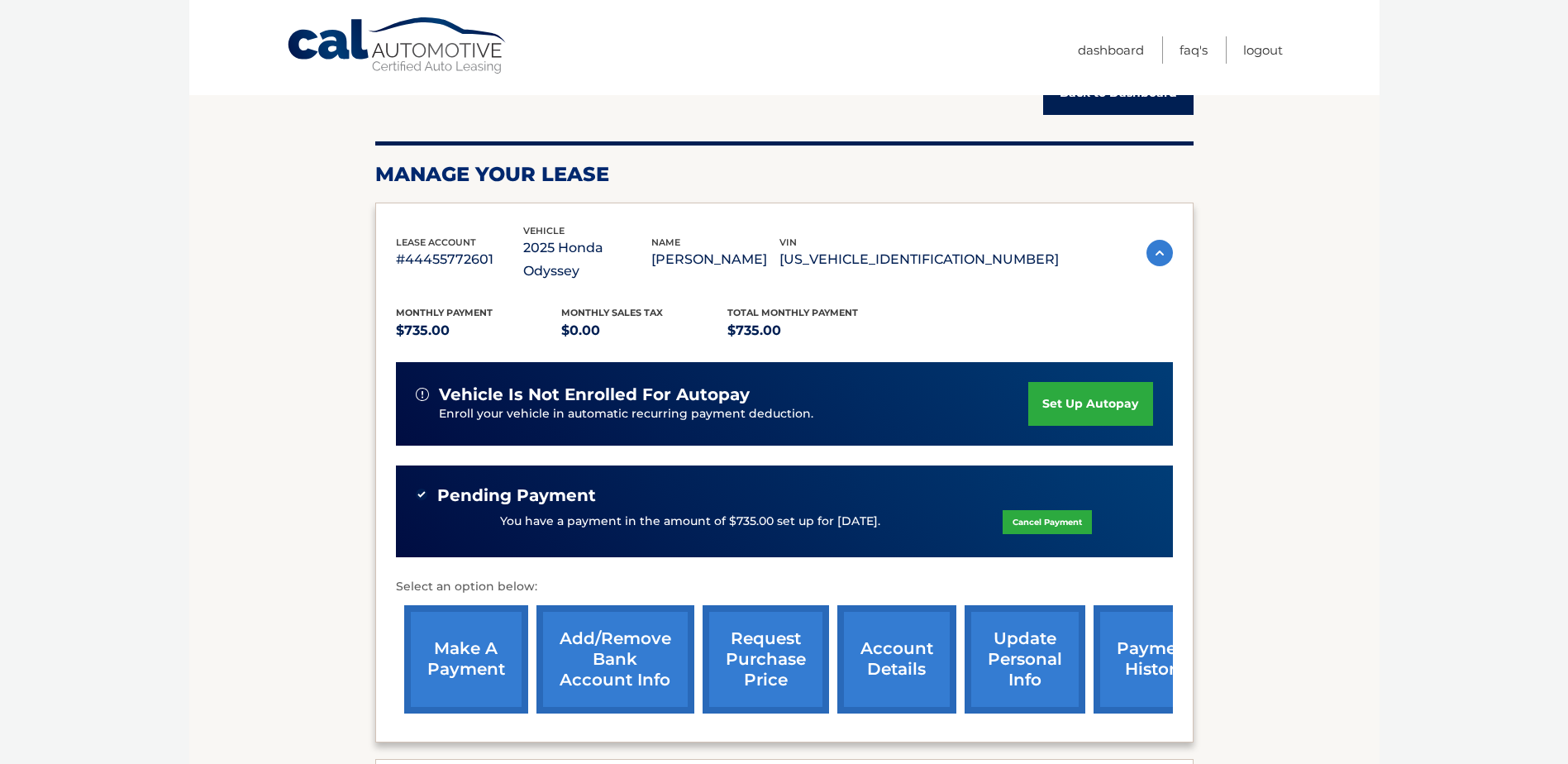
scroll to position [0, 0]
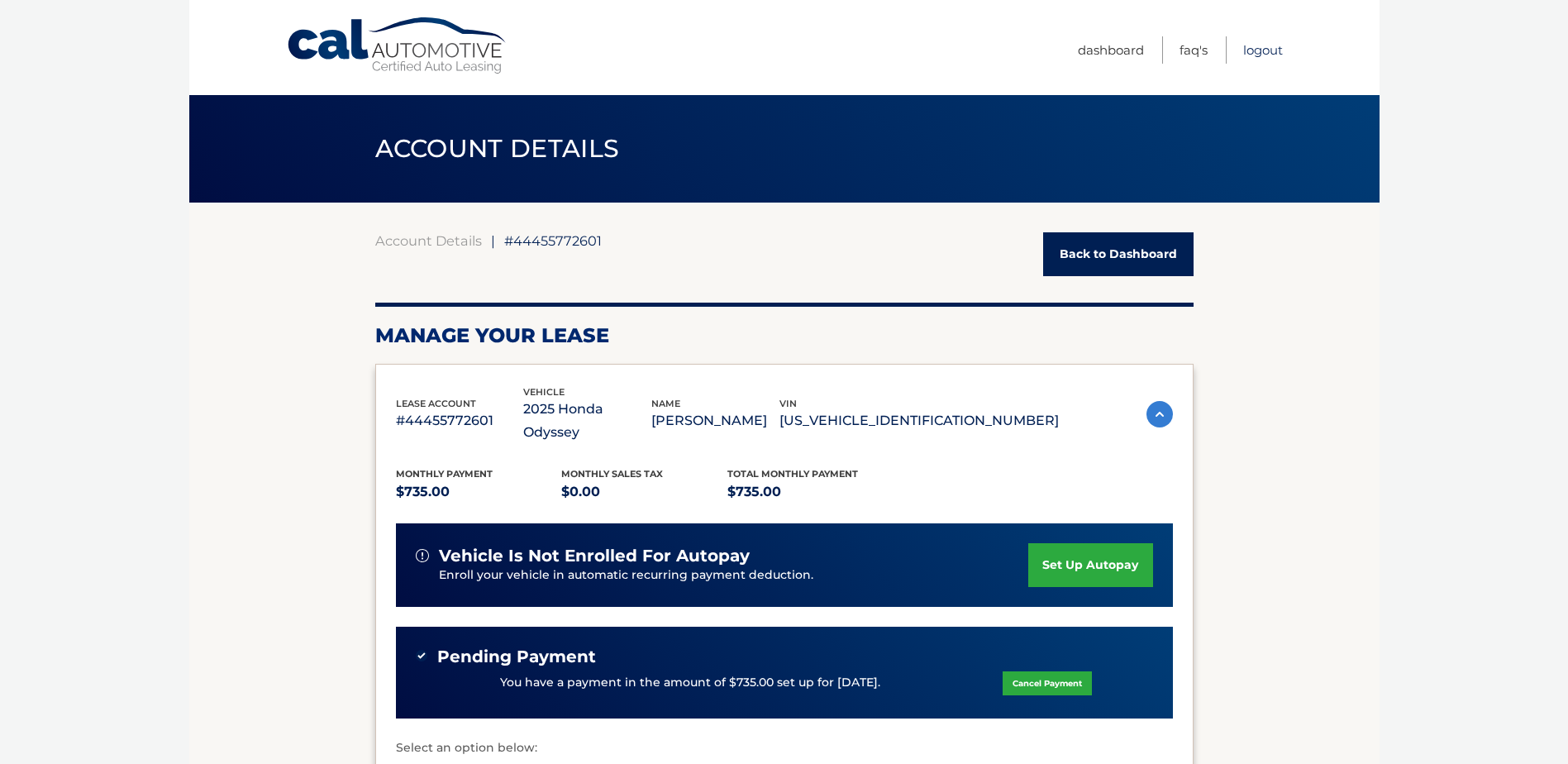
click at [1253, 49] on link "Logout" at bounding box center [1263, 49] width 40 height 28
